Goal: Information Seeking & Learning: Learn about a topic

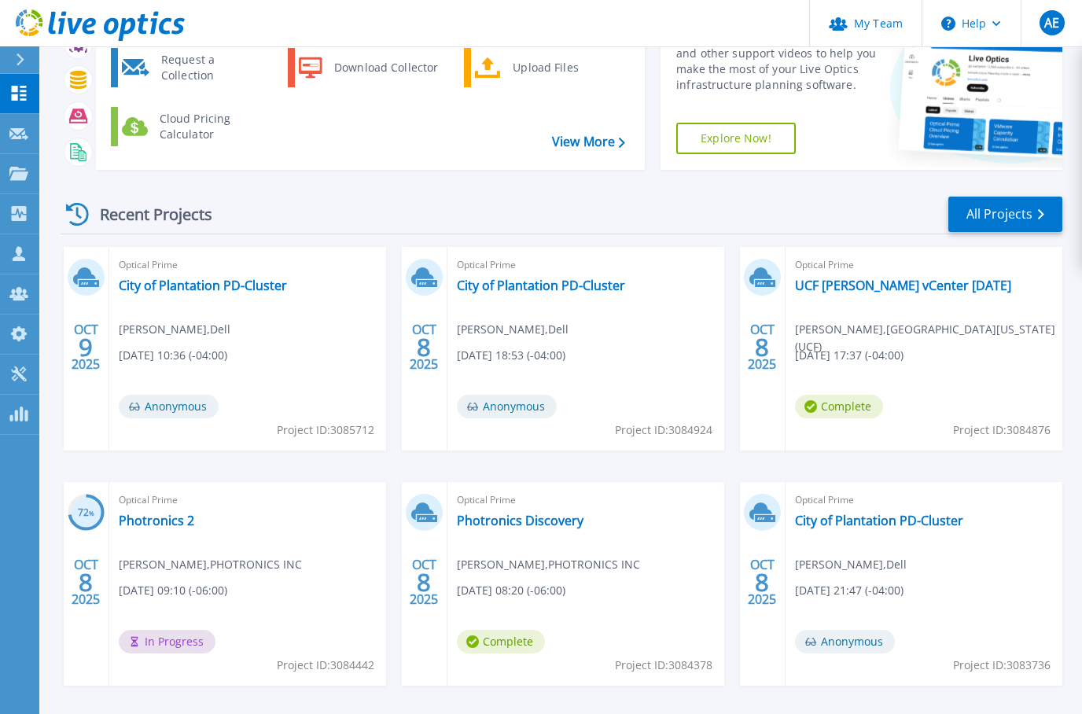
scroll to position [101, 0]
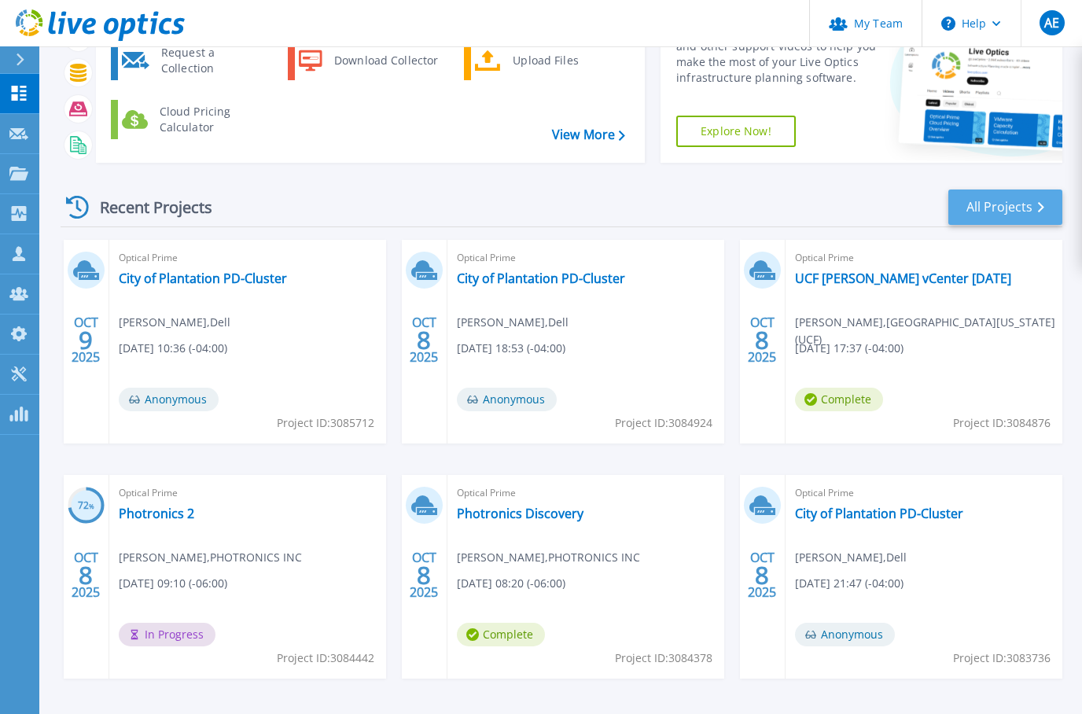
click at [1019, 202] on link "All Projects" at bounding box center [1005, 206] width 114 height 35
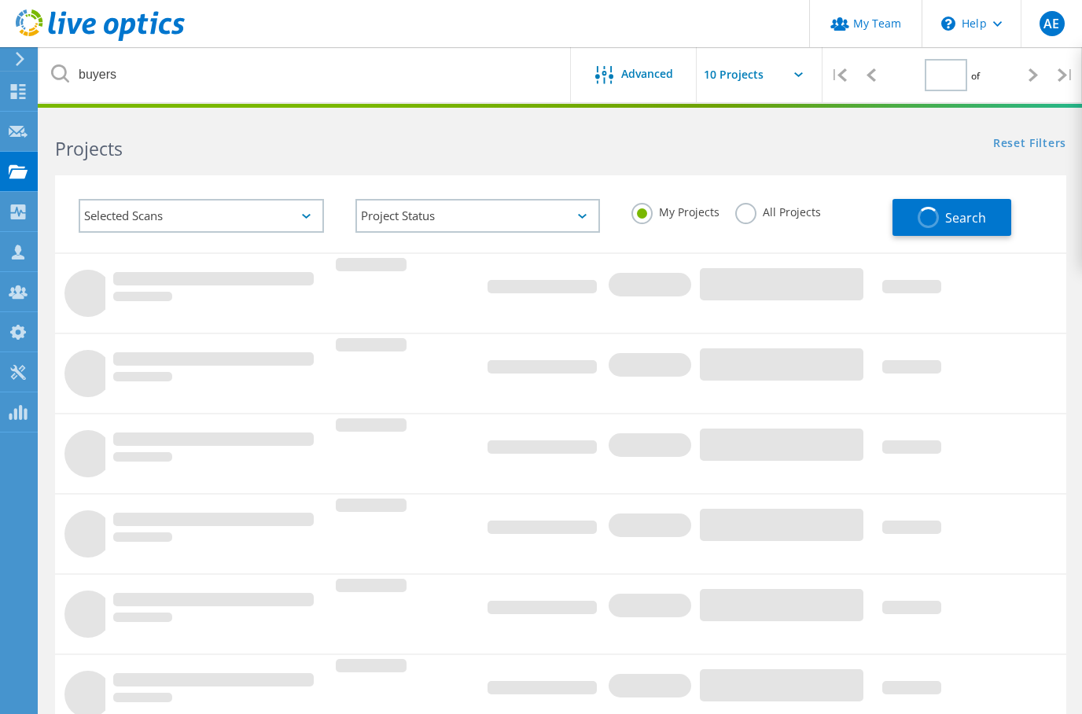
type input "1"
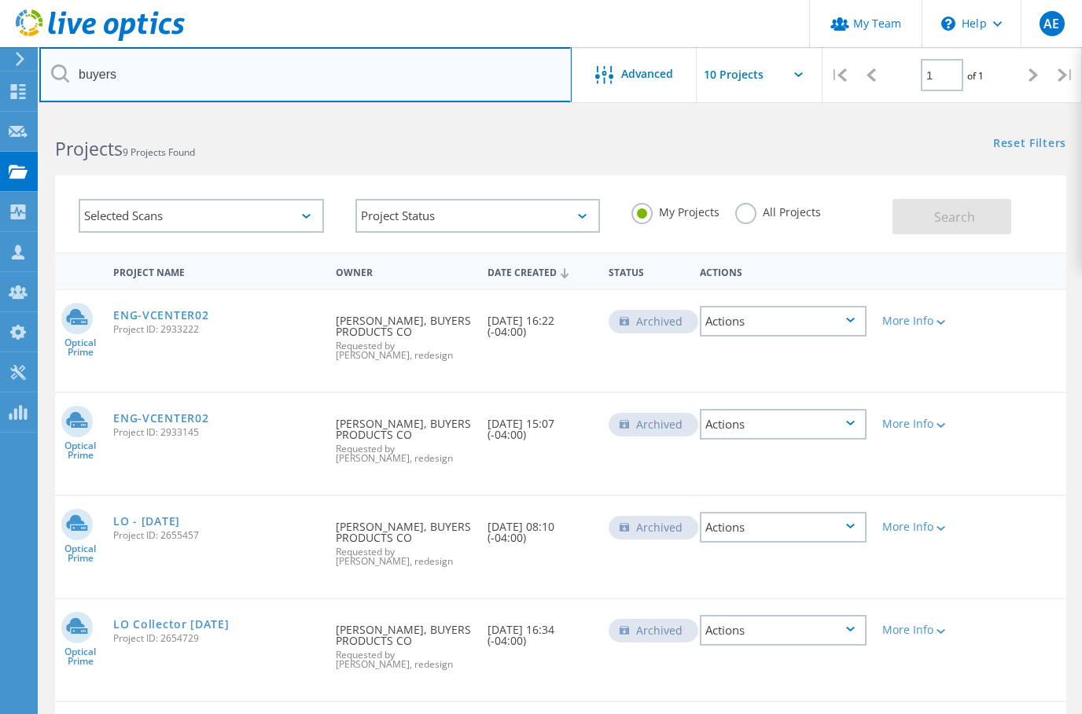
click at [447, 91] on input "buyers" at bounding box center [305, 74] width 532 height 55
type input "b"
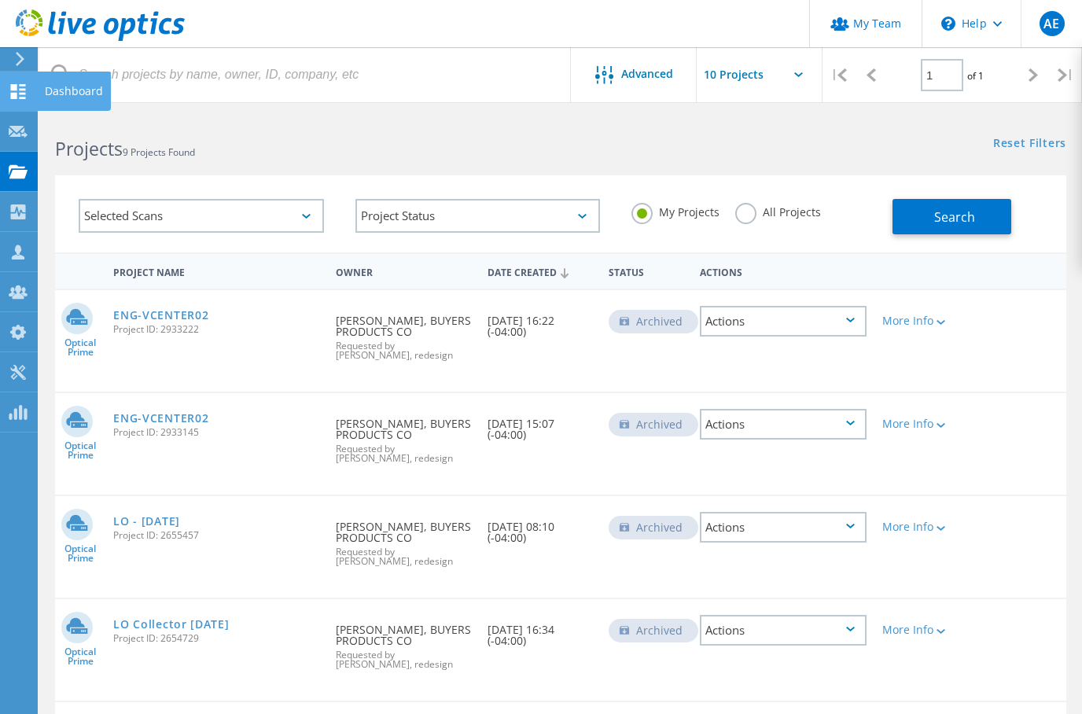
click at [70, 94] on div "Dashboard" at bounding box center [74, 91] width 58 height 11
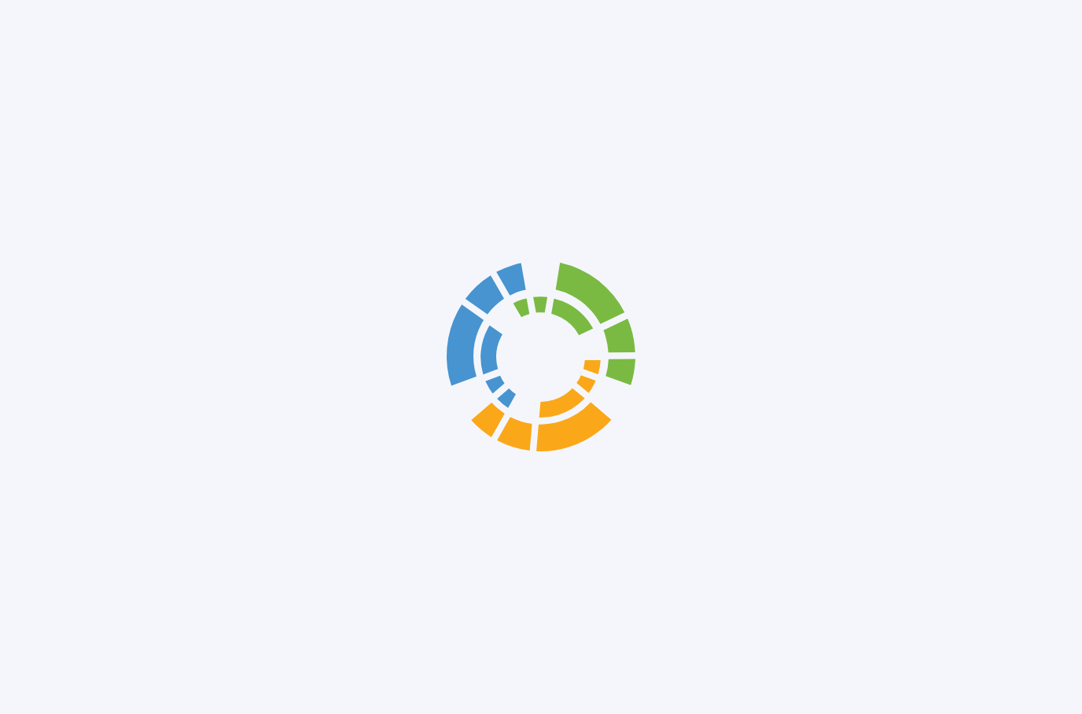
click at [64, 97] on div at bounding box center [541, 357] width 1082 height 714
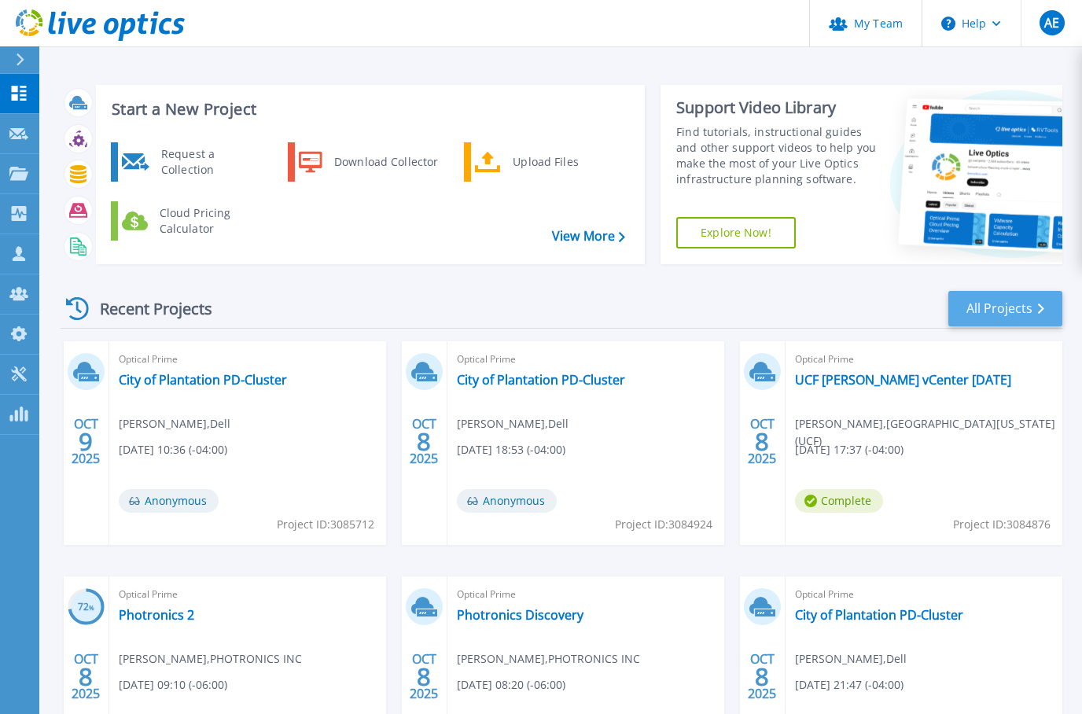
click at [1024, 304] on link "All Projects" at bounding box center [1005, 308] width 114 height 35
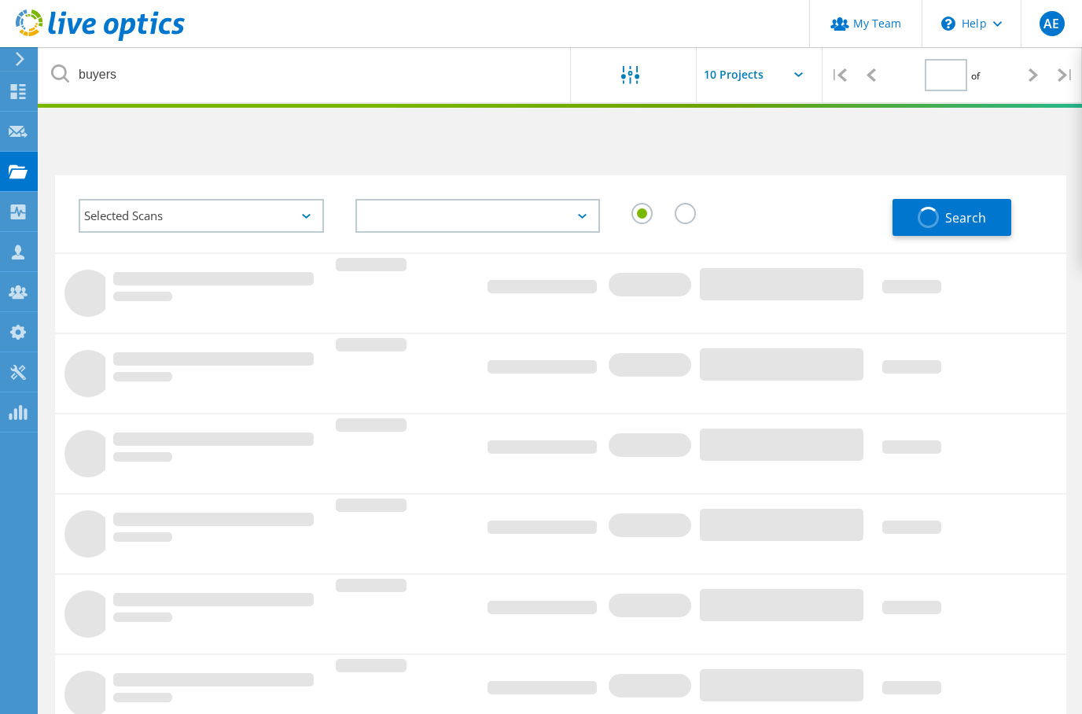
type input "1"
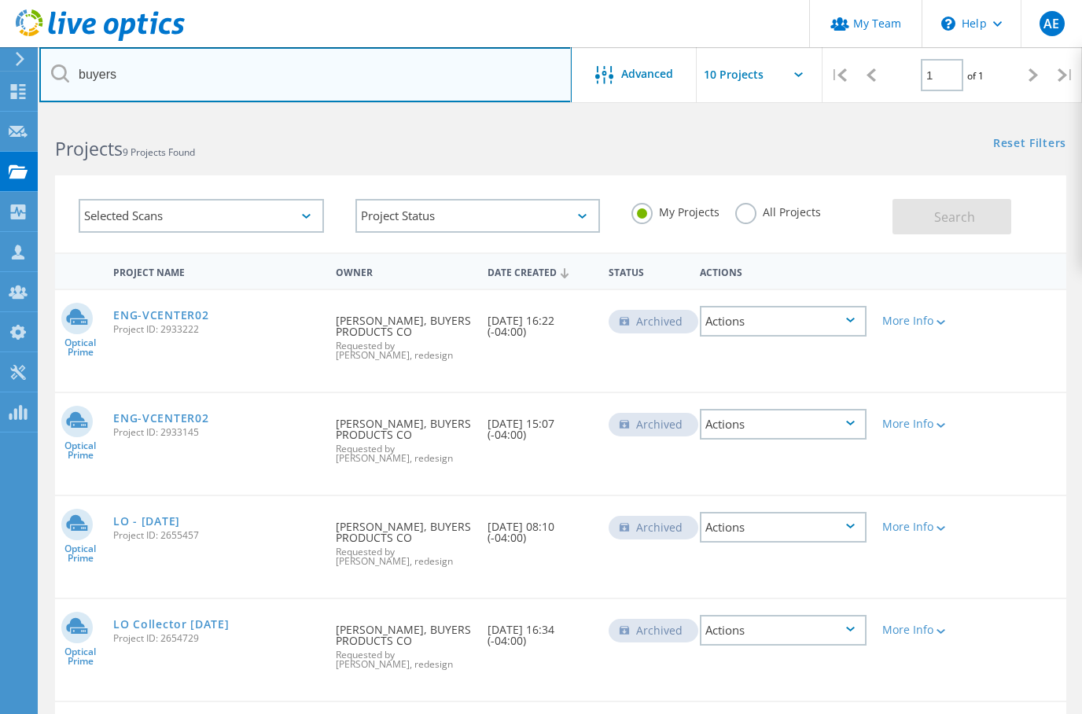
click at [469, 90] on input "buyers" at bounding box center [305, 74] width 532 height 55
type input "b"
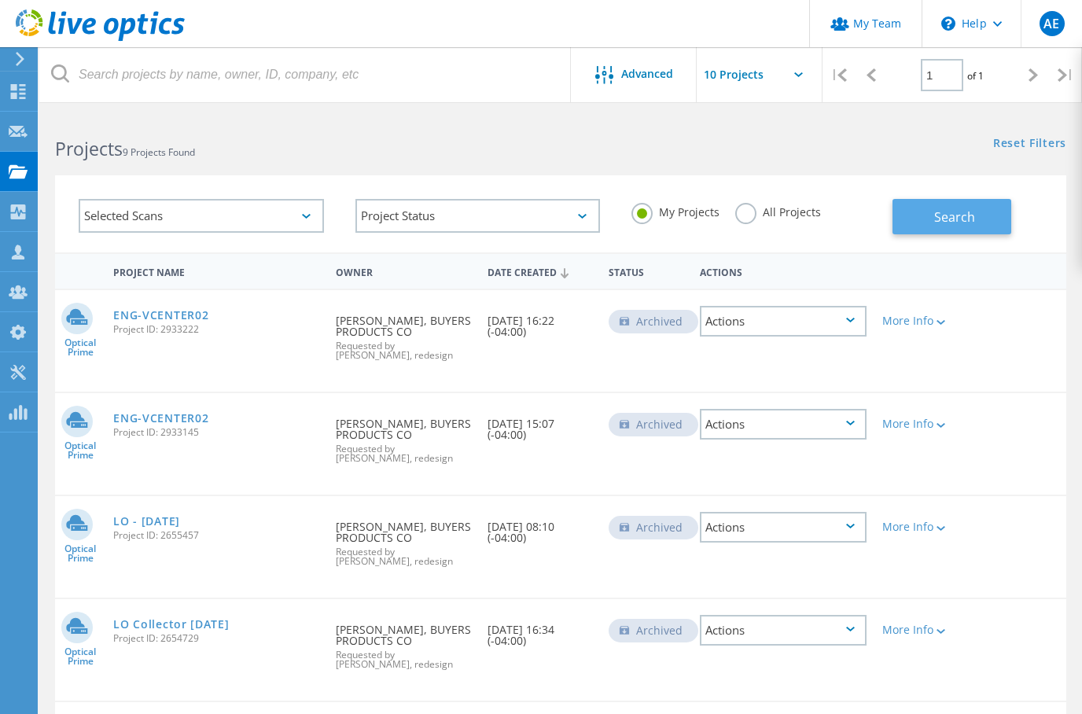
click at [957, 220] on span "Search" at bounding box center [954, 216] width 41 height 17
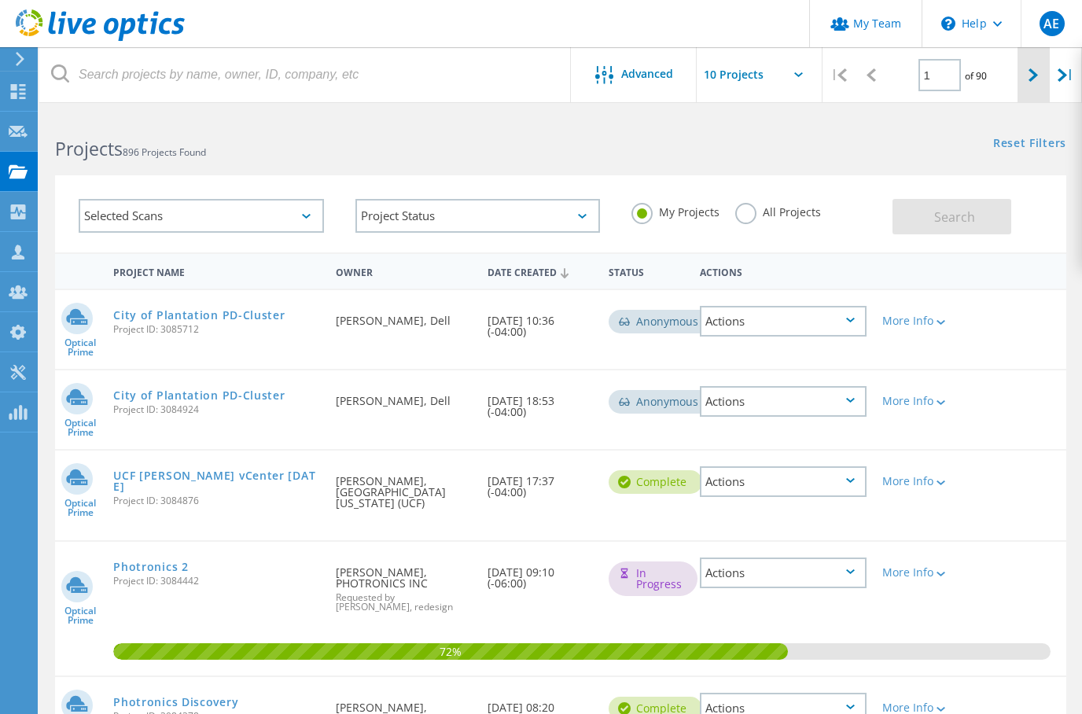
click at [1034, 76] on icon at bounding box center [1032, 74] width 9 height 13
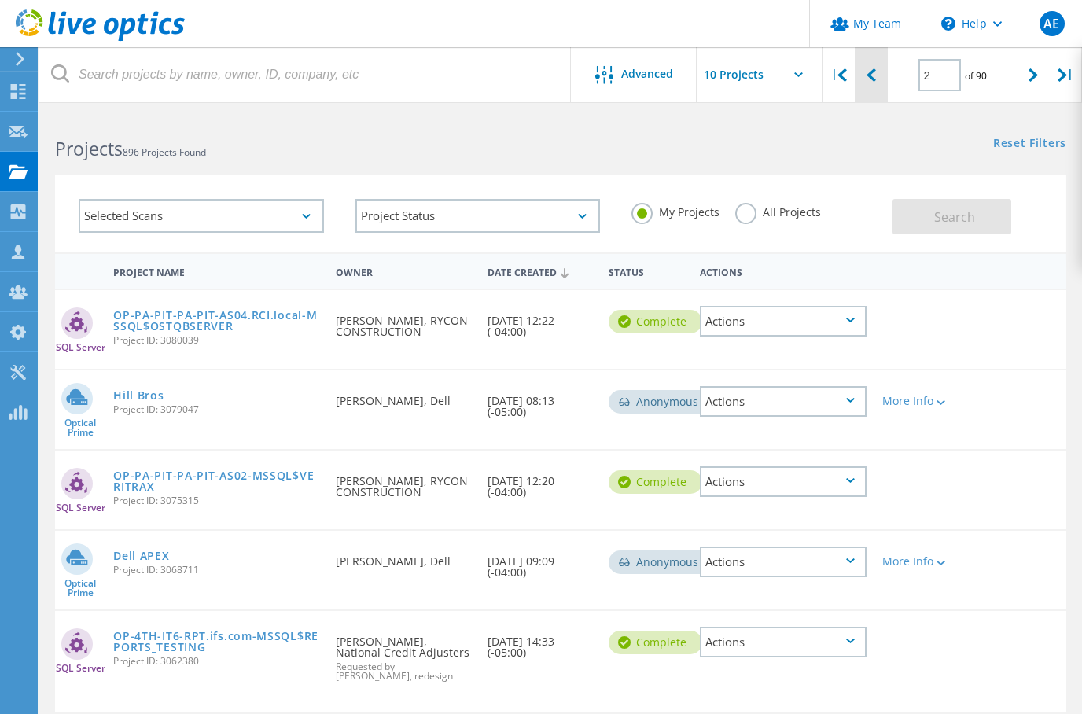
click at [869, 83] on div at bounding box center [870, 75] width 32 height 56
type input "1"
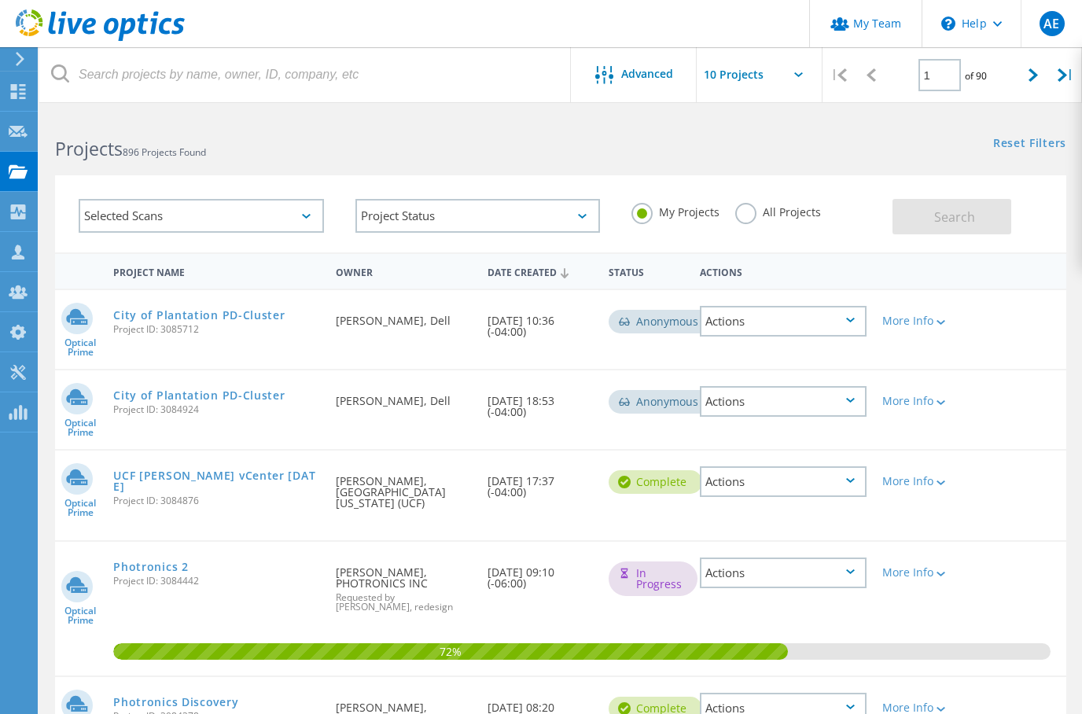
click at [752, 218] on label "All Projects" at bounding box center [778, 210] width 86 height 15
click at [0, 0] on input "All Projects" at bounding box center [0, 0] width 0 height 0
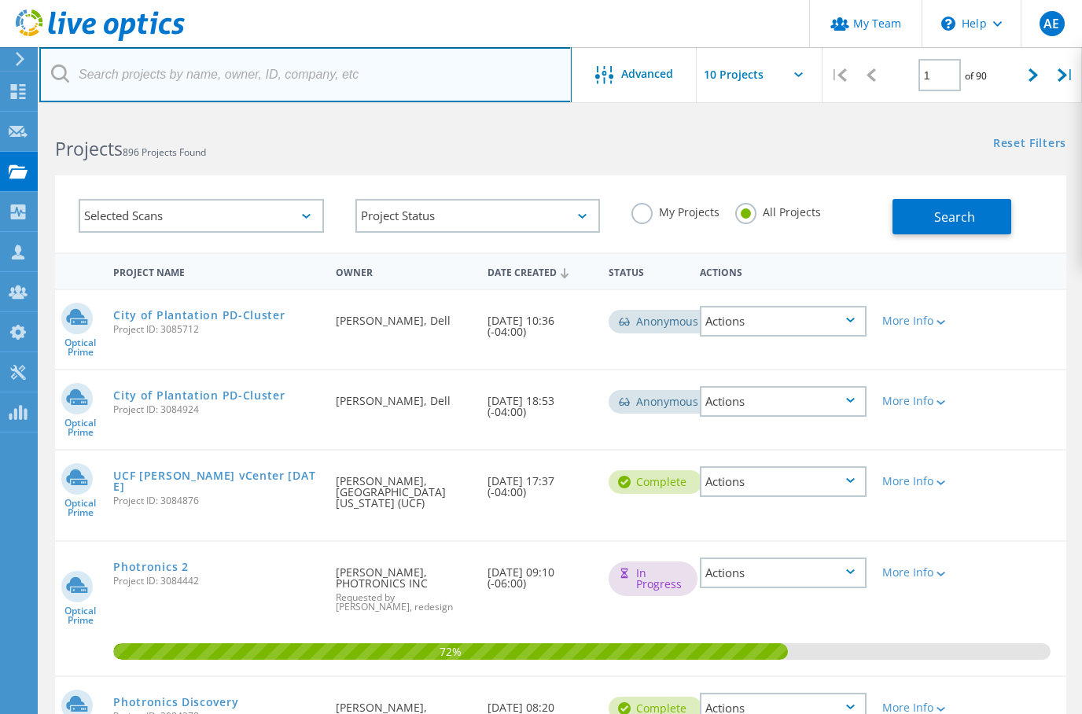
click at [355, 90] on input "text" at bounding box center [305, 74] width 532 height 55
type input "atlanta"
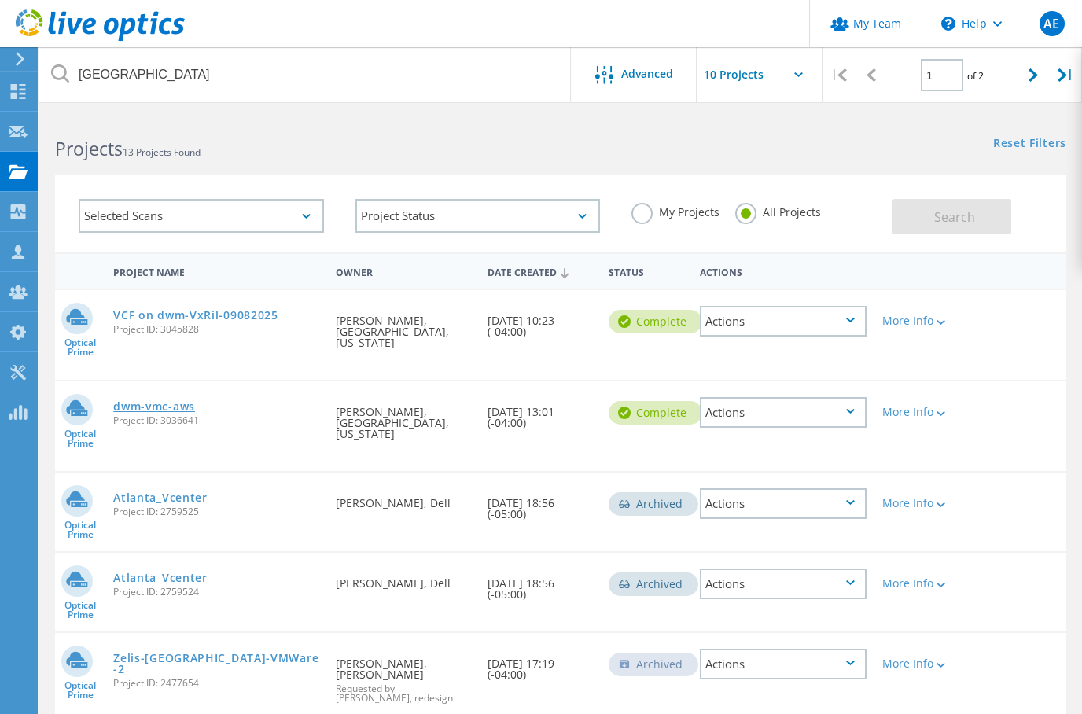
click at [178, 401] on link "dwm-vmc-aws" at bounding box center [154, 406] width 82 height 11
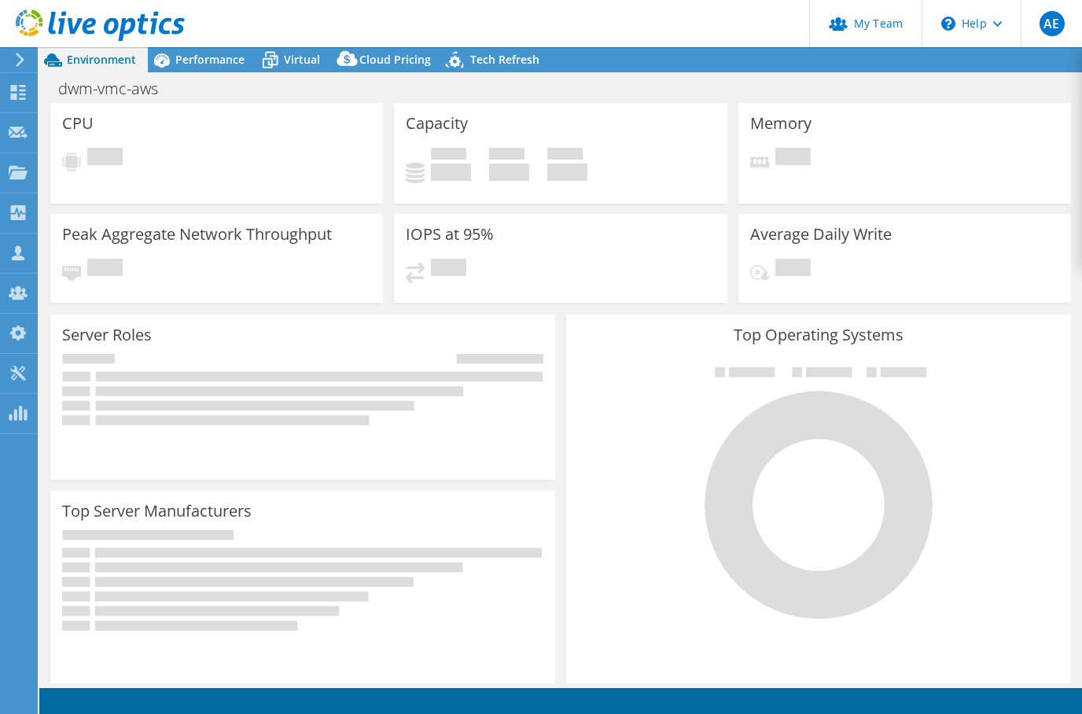
select select "USD"
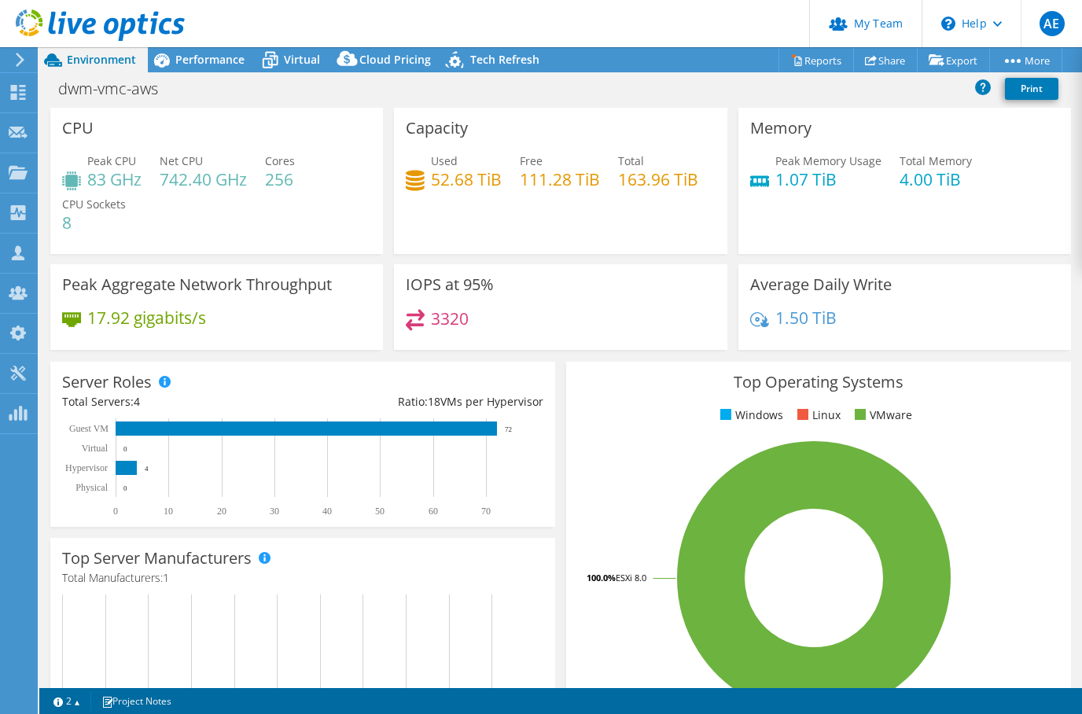
click at [200, 75] on div "dwm-vmc-aws Print" at bounding box center [560, 88] width 1042 height 29
click at [229, 58] on span "Performance" at bounding box center [209, 59] width 69 height 15
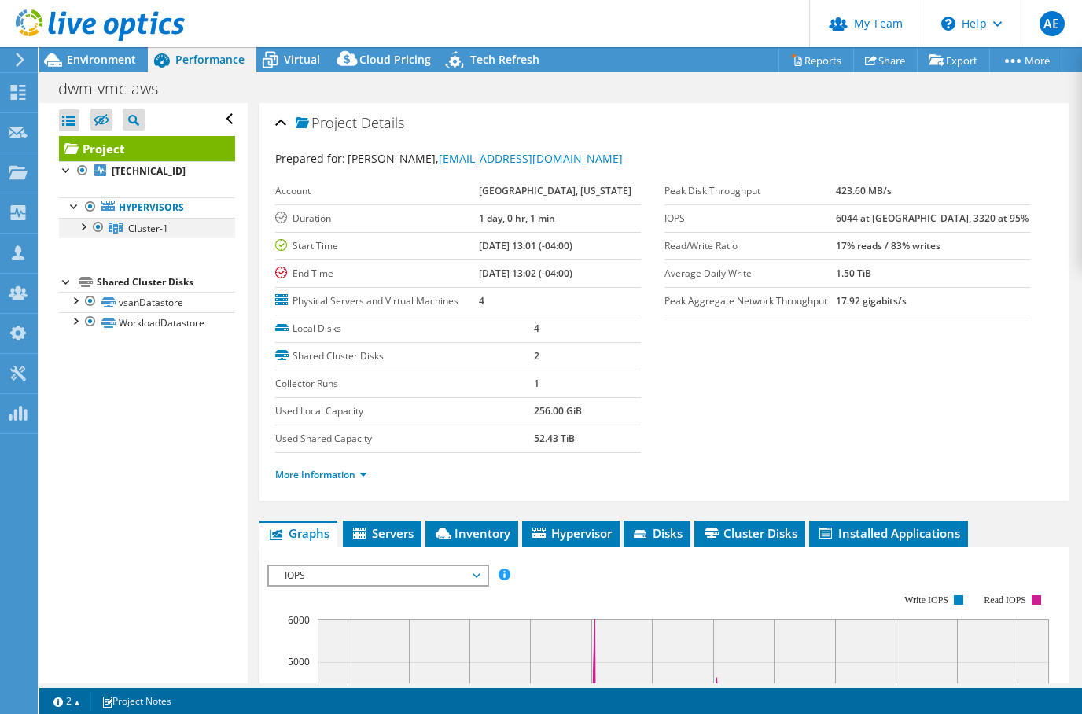
click at [89, 231] on div at bounding box center [83, 226] width 16 height 16
